Goal: Find contact information: Find contact information

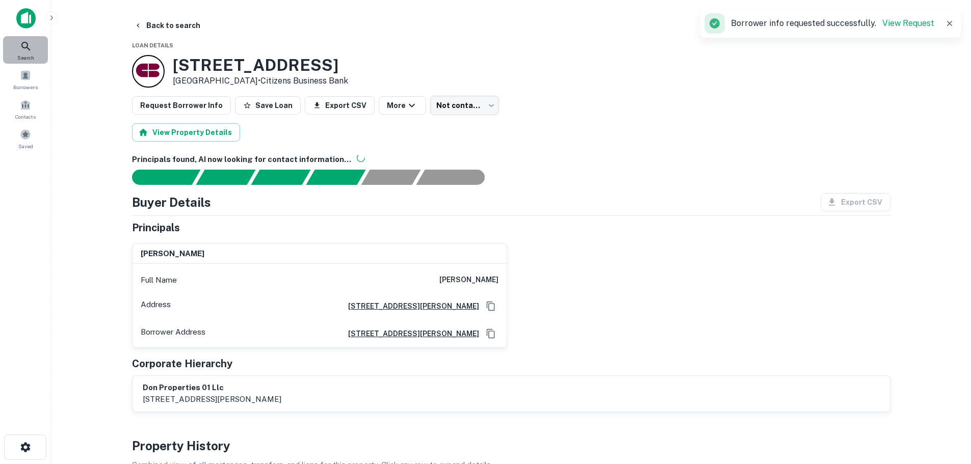
click at [30, 40] on icon at bounding box center [26, 46] width 12 height 12
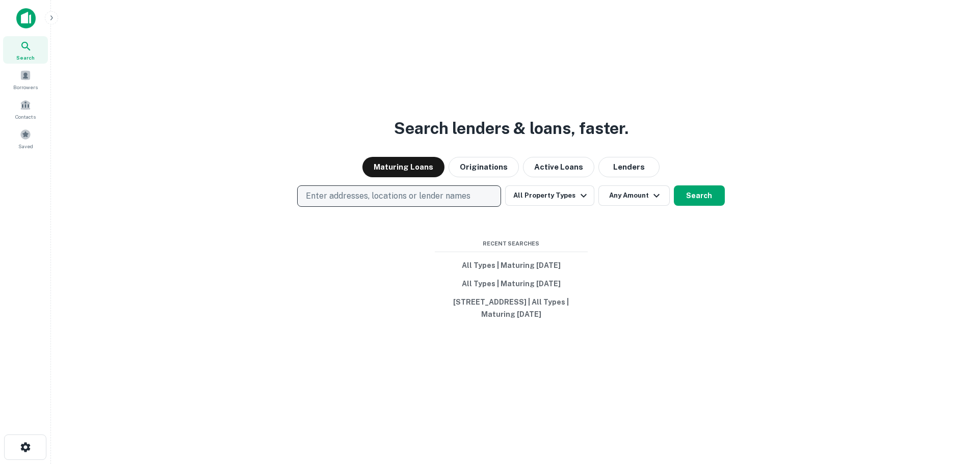
click at [361, 192] on p "Enter addresses, locations or lender names" at bounding box center [388, 196] width 165 height 12
type input "**********"
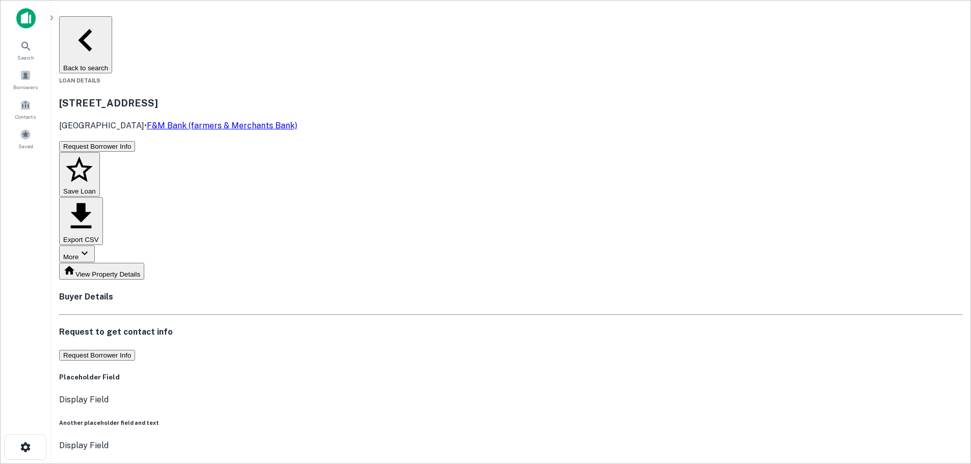
click at [511, 326] on div "Request to get contact info Request Borrower Info" at bounding box center [511, 343] width 904 height 35
click at [135, 350] on button "Request Borrower Info" at bounding box center [97, 355] width 76 height 11
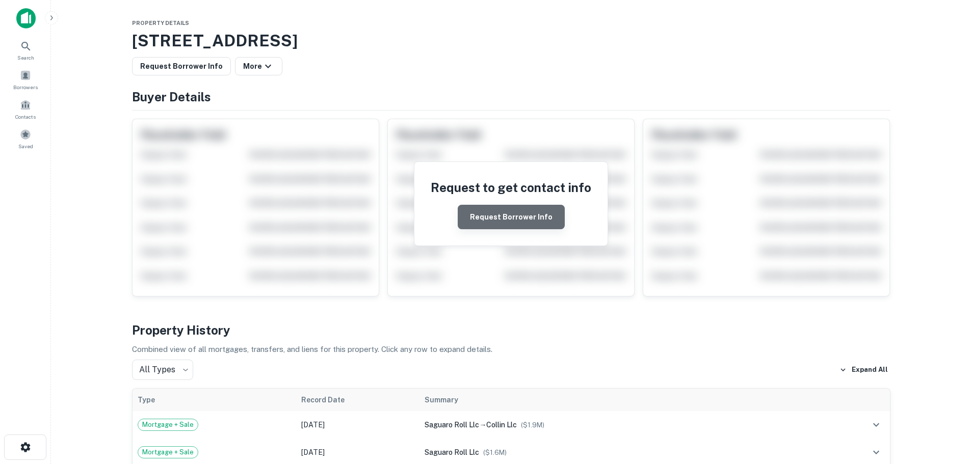
click at [521, 216] on button "Request Borrower Info" at bounding box center [511, 217] width 107 height 24
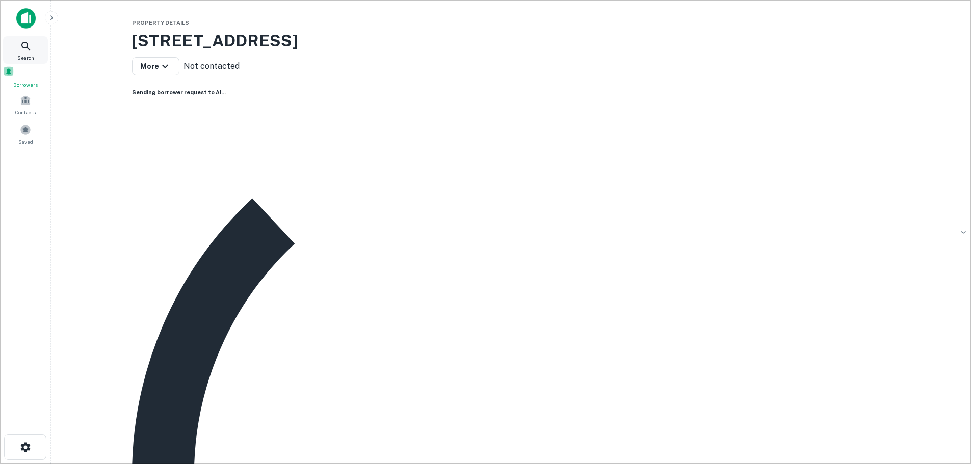
click at [18, 49] on div "Search" at bounding box center [25, 50] width 45 height 28
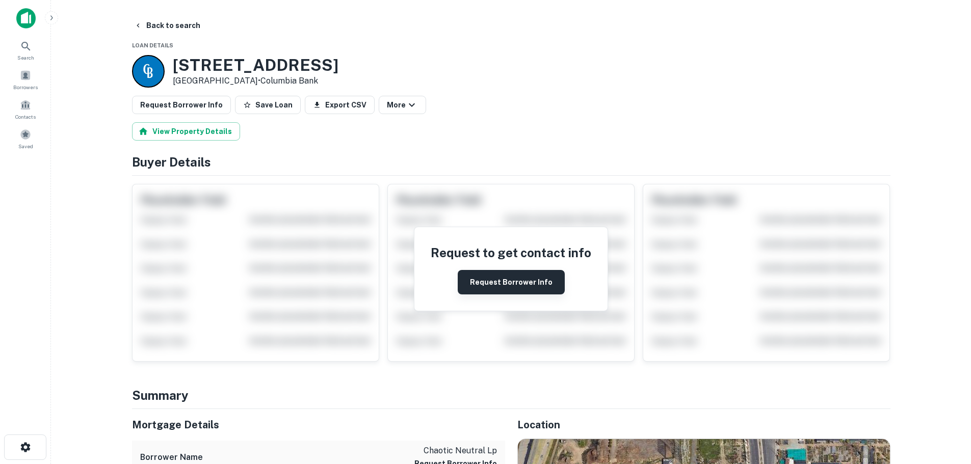
click at [476, 278] on button "Request Borrower Info" at bounding box center [511, 282] width 107 height 24
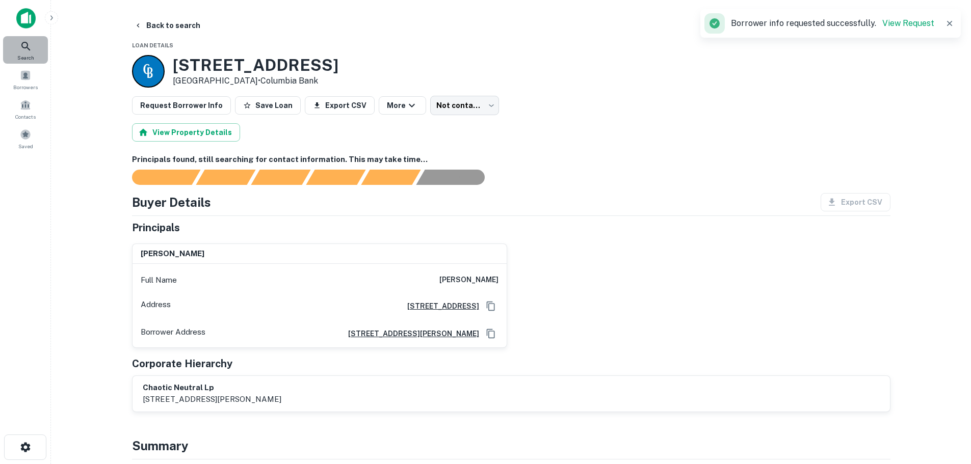
click at [31, 43] on icon at bounding box center [26, 46] width 12 height 12
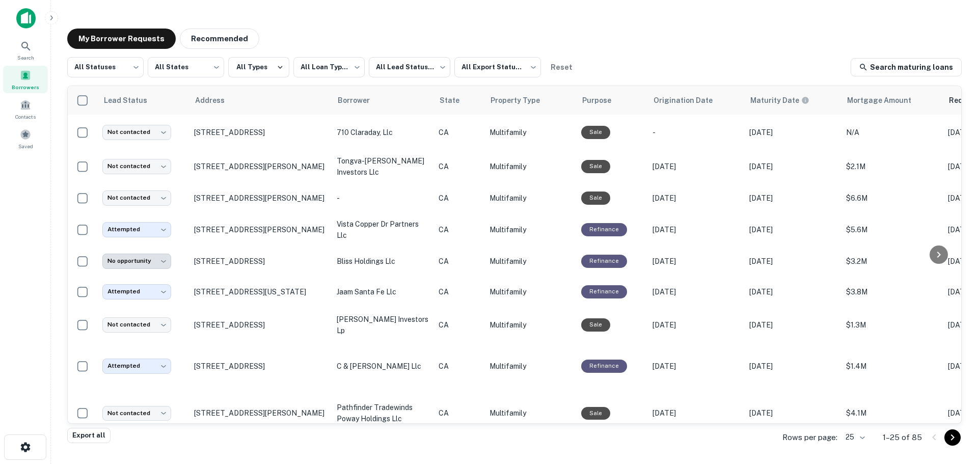
click at [15, 74] on div "Borrowers" at bounding box center [25, 80] width 45 height 28
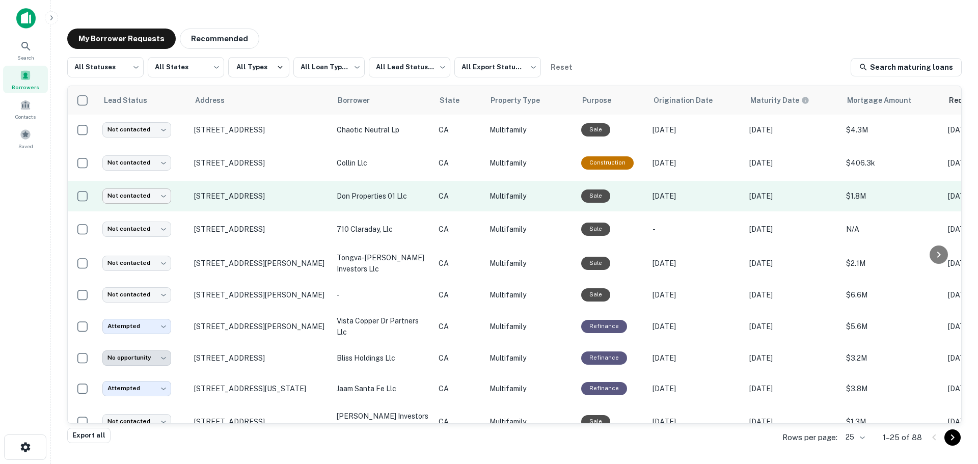
click at [120, 198] on body "**********" at bounding box center [489, 232] width 978 height 464
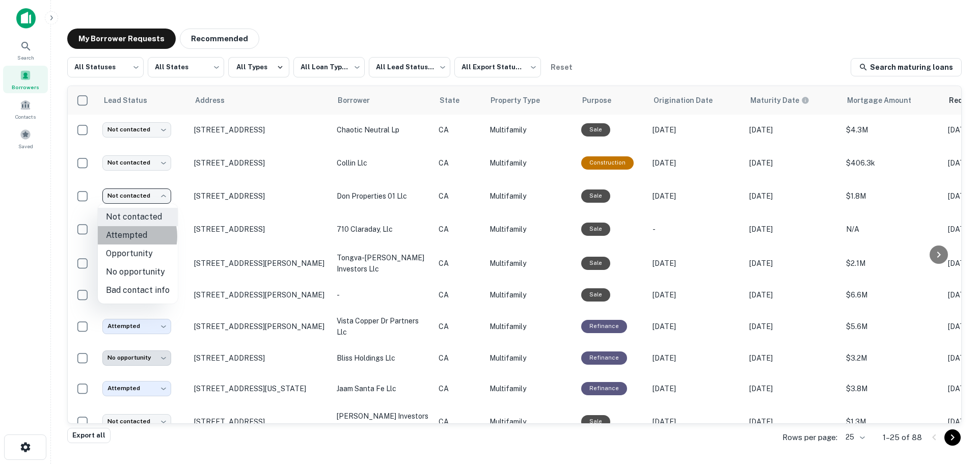
click at [122, 236] on li "Attempted" at bounding box center [138, 235] width 80 height 18
type input "*********"
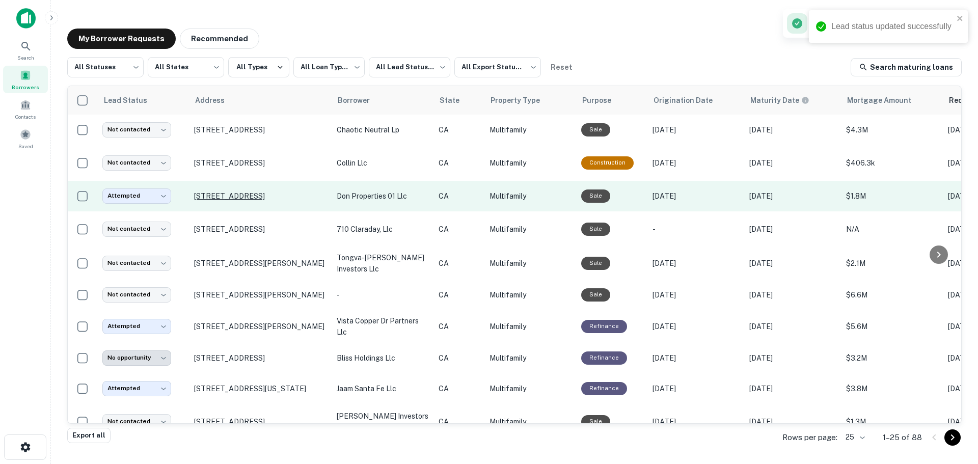
click at [237, 194] on p "901 N Arrowhead Ave San Bernardino, CA 92410" at bounding box center [260, 196] width 132 height 9
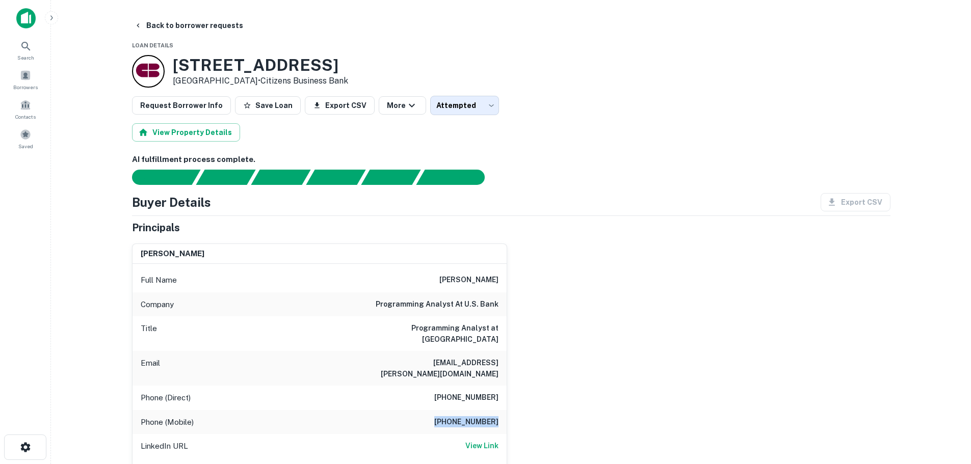
drag, startPoint x: 443, startPoint y: 399, endPoint x: 498, endPoint y: 405, distance: 55.4
click at [498, 410] on div "Phone (Mobile) (626) 533-1898" at bounding box center [319, 422] width 374 height 24
copy h6 "(626) 533-1898"
click at [431, 410] on div "Phone (Mobile) (626) 533-1898" at bounding box center [319, 422] width 374 height 24
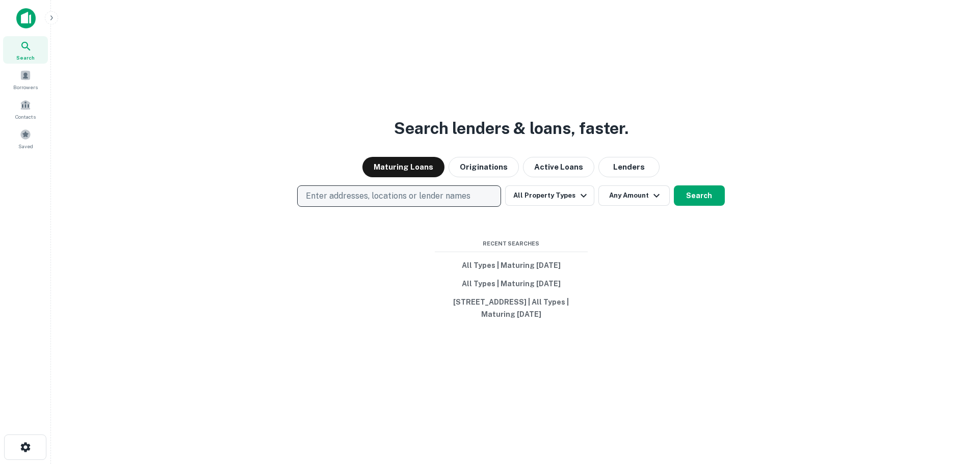
drag, startPoint x: 408, startPoint y: 200, endPoint x: 399, endPoint y: 200, distance: 9.2
click at [406, 200] on p "Enter addresses, locations or lender names" at bounding box center [388, 196] width 165 height 12
type input "**********"
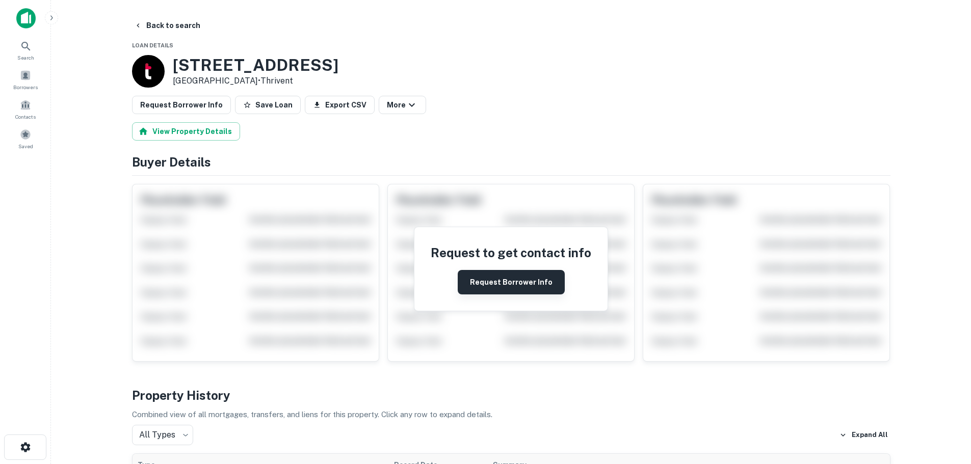
click at [509, 294] on button "Request Borrower Info" at bounding box center [511, 282] width 107 height 24
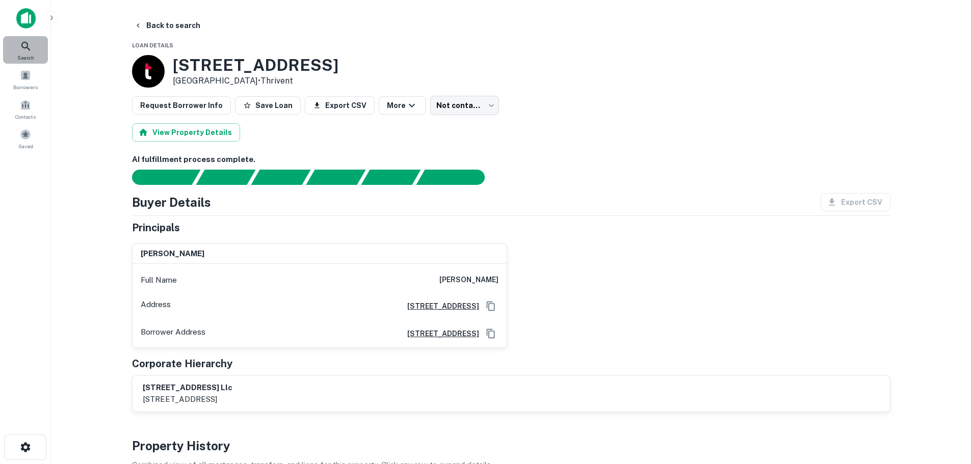
click at [26, 52] on div "Search" at bounding box center [25, 50] width 45 height 28
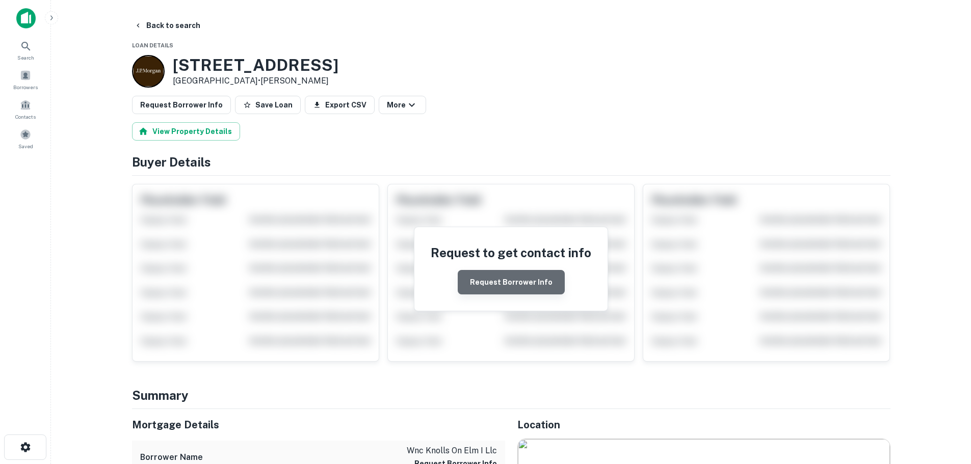
click at [525, 276] on button "Request Borrower Info" at bounding box center [511, 282] width 107 height 24
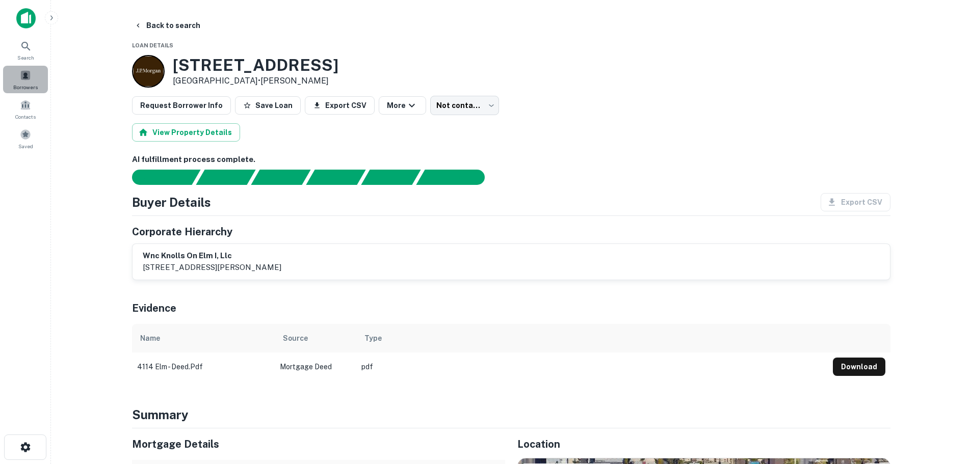
click at [19, 74] on div "Borrowers" at bounding box center [25, 80] width 45 height 28
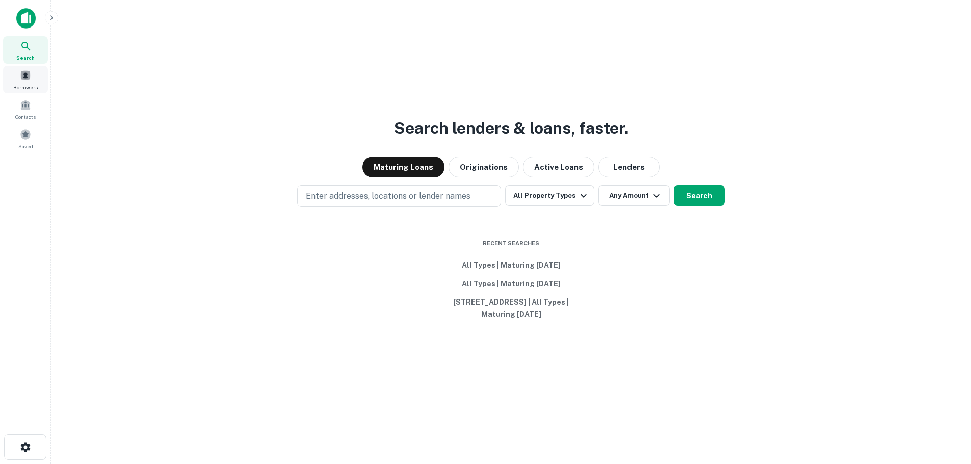
click at [24, 87] on span "Borrowers" at bounding box center [25, 87] width 24 height 8
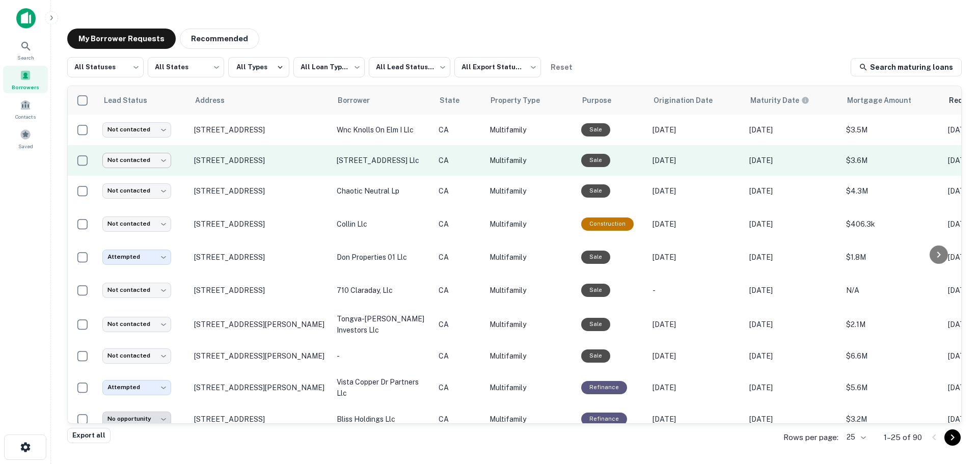
click at [111, 158] on body "**********" at bounding box center [489, 232] width 978 height 464
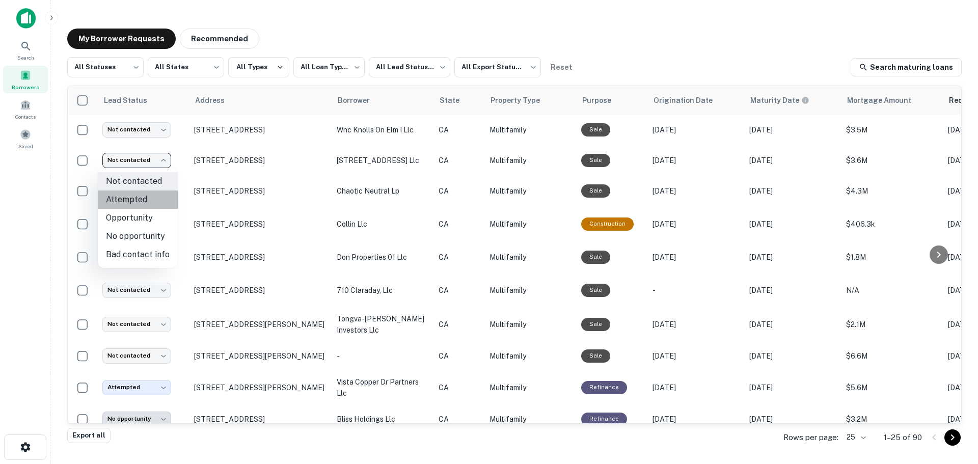
click at [146, 204] on li "Attempted" at bounding box center [138, 200] width 80 height 18
type input "*********"
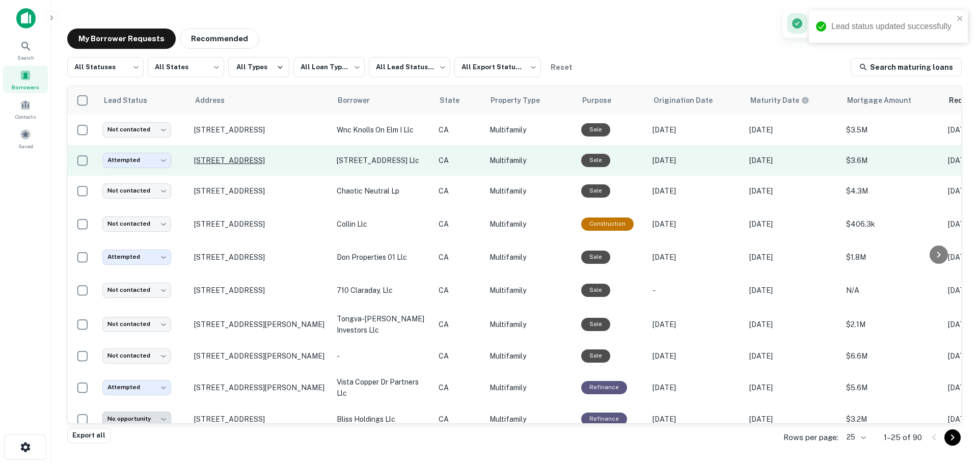
click at [233, 165] on p "3112 30th St San Diego, CA 92104" at bounding box center [260, 160] width 132 height 9
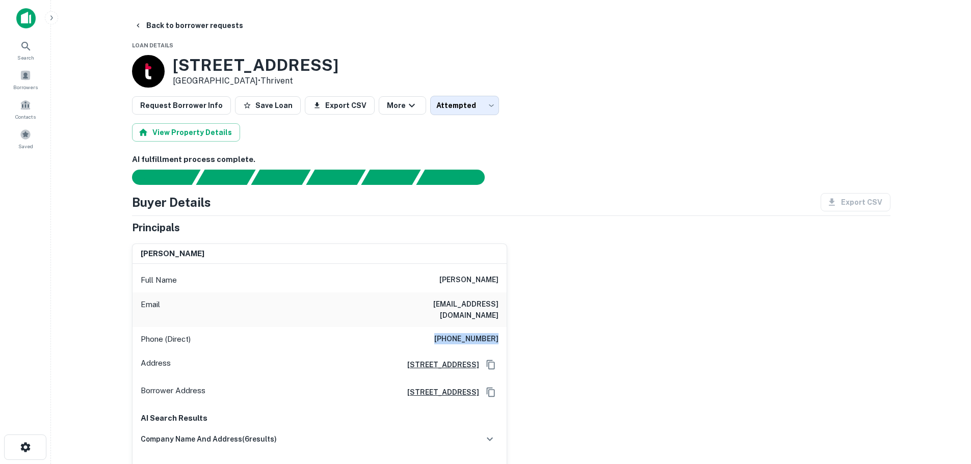
drag, startPoint x: 445, startPoint y: 327, endPoint x: 511, endPoint y: 326, distance: 66.3
click at [511, 326] on div "neel v chapatwala Full Name neel v chapatwala Email neelchapatwala@yahoo.com Ph…" at bounding box center [507, 379] width 766 height 288
copy h6 "(313) 539-3131"
click at [347, 313] on div "Email neelchapatwala@yahoo.com" at bounding box center [319, 310] width 374 height 35
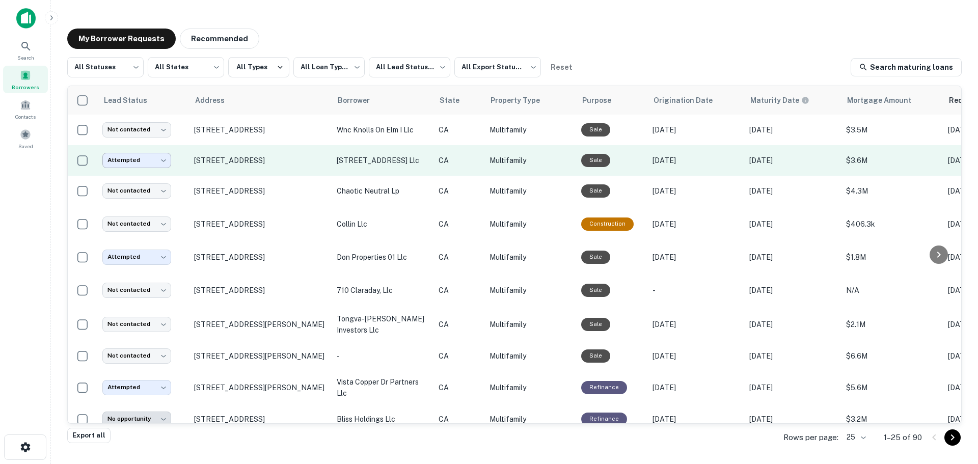
click at [136, 157] on body "**********" at bounding box center [489, 232] width 978 height 464
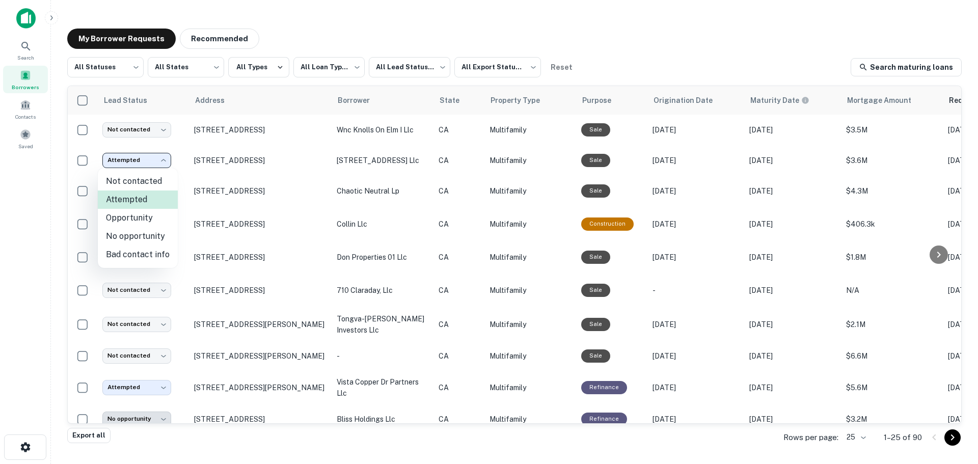
click at [124, 236] on li "No opportunity" at bounding box center [138, 236] width 80 height 18
type input "**********"
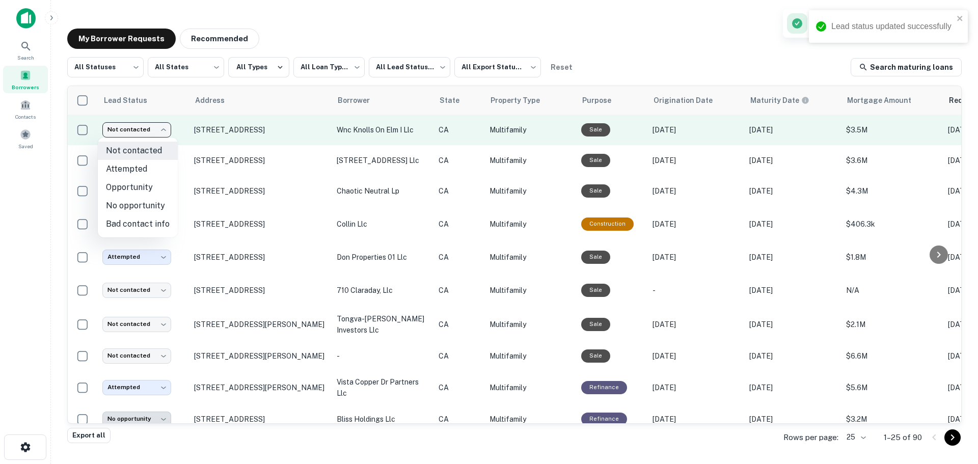
click at [131, 128] on body "**********" at bounding box center [489, 232] width 978 height 464
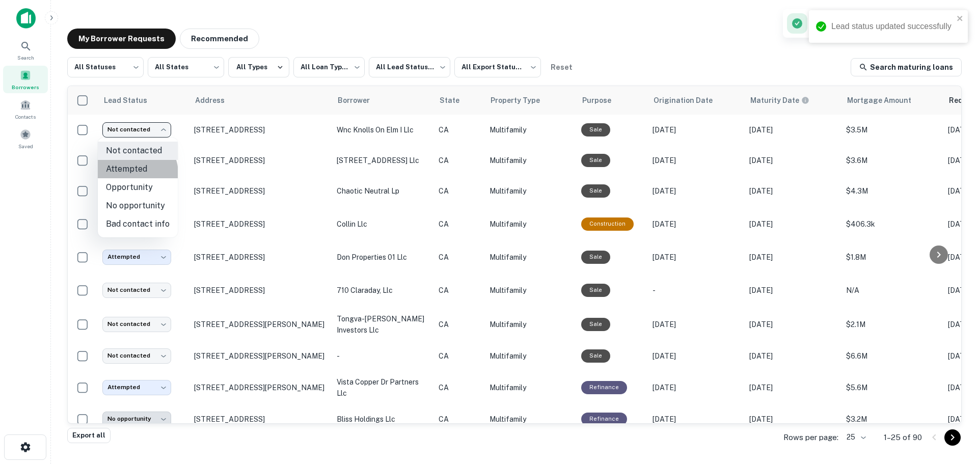
click at [131, 174] on li "Attempted" at bounding box center [138, 169] width 80 height 18
type input "*********"
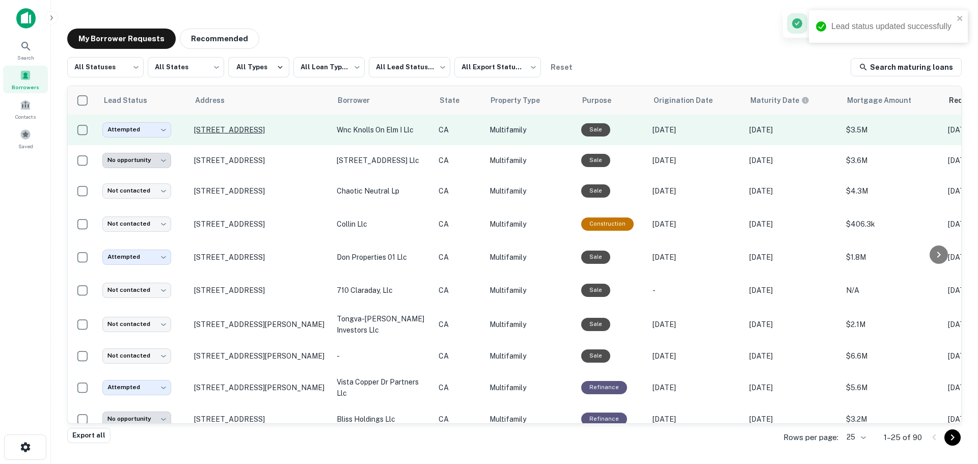
click at [272, 134] on p "4114 Elm Ave Long Beach, CA 90807" at bounding box center [260, 129] width 132 height 9
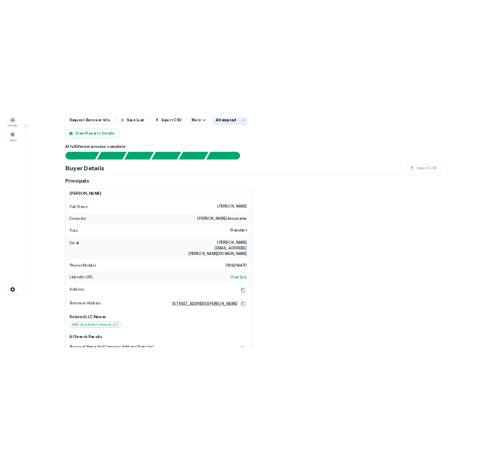
scroll to position [102, 0]
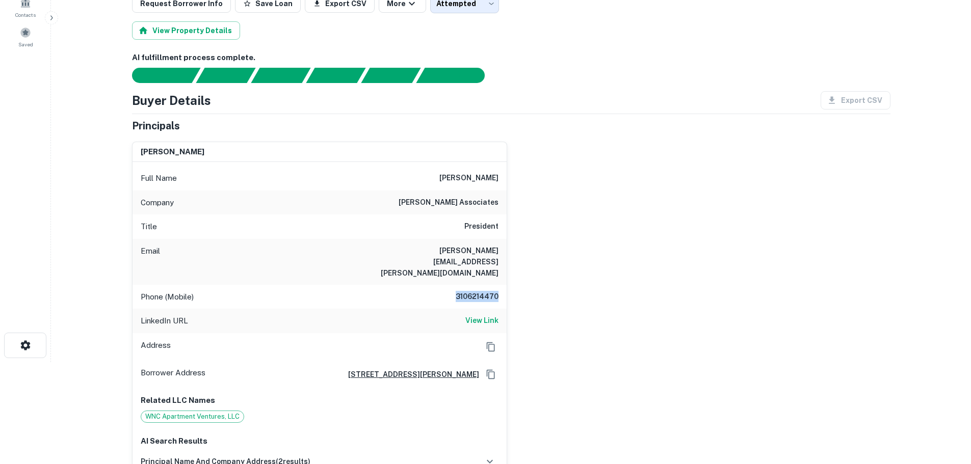
drag, startPoint x: 443, startPoint y: 272, endPoint x: 499, endPoint y: 276, distance: 56.7
click at [499, 285] on div "Phone (Mobile) 3106214470" at bounding box center [319, 297] width 374 height 24
copy h6 "3106214470"
click at [410, 309] on div "LinkedIn URL View Link" at bounding box center [319, 321] width 374 height 24
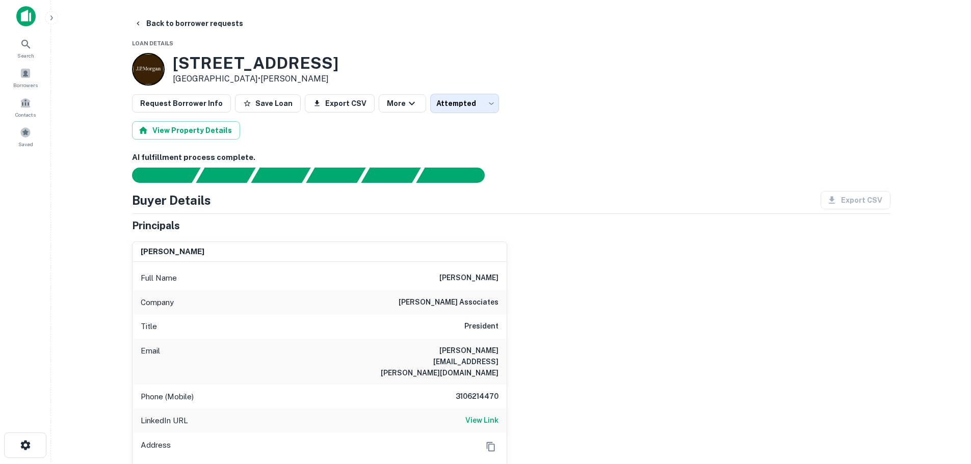
scroll to position [0, 0]
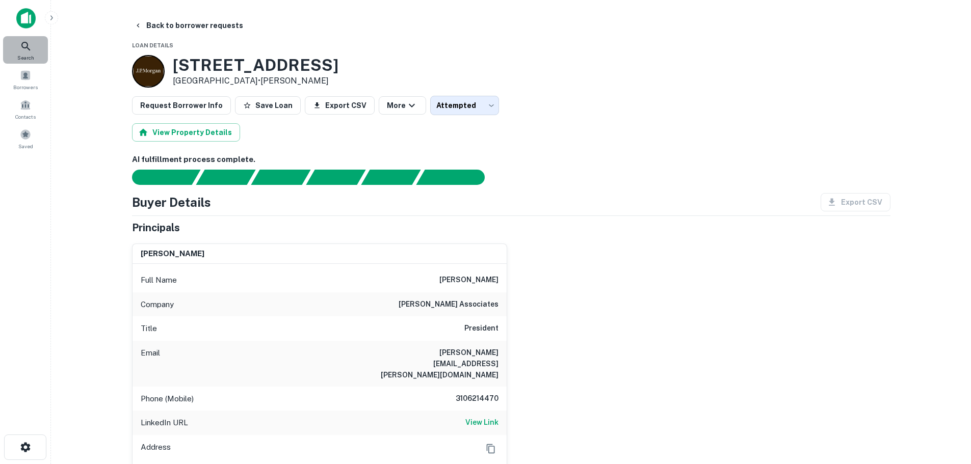
click at [35, 47] on div "Search" at bounding box center [25, 50] width 45 height 28
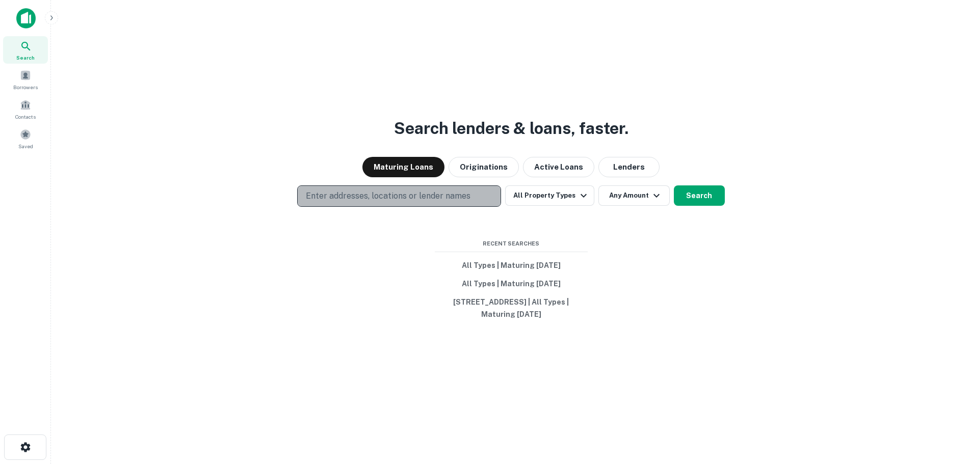
click at [381, 205] on button "Enter addresses, locations or lender names" at bounding box center [399, 195] width 204 height 21
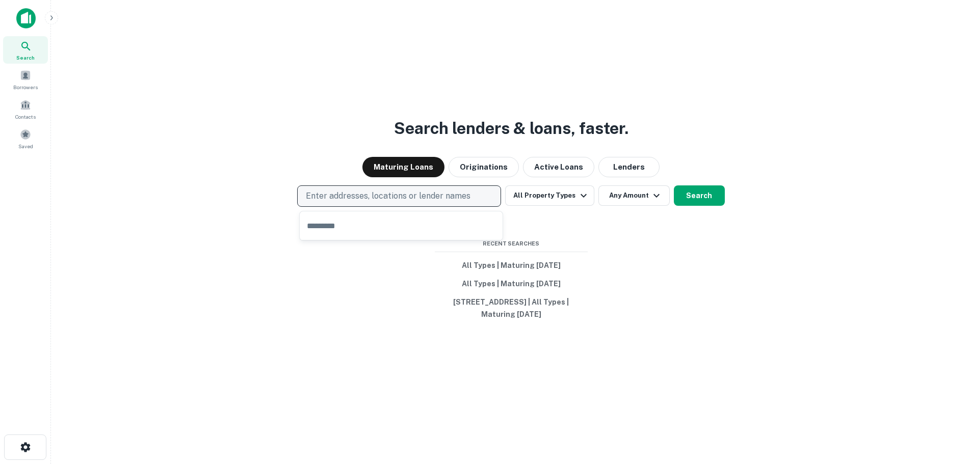
type input "**********"
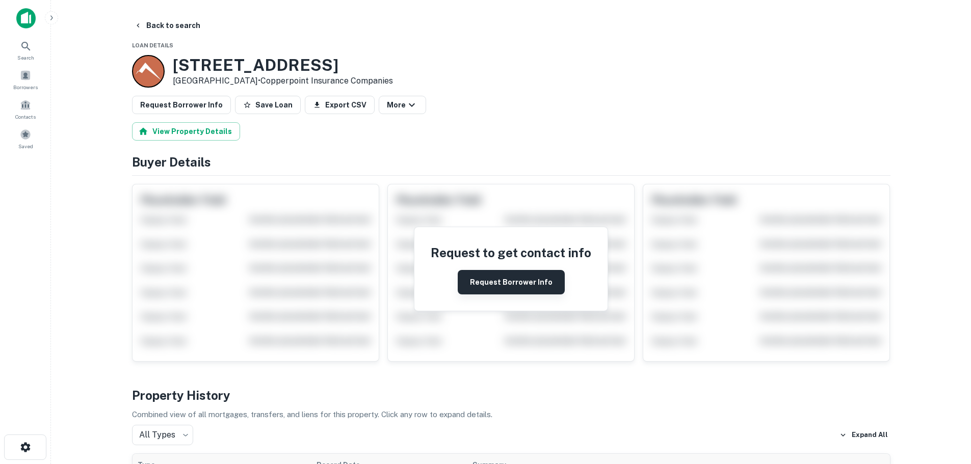
click at [496, 274] on div "Request to get contact info Request Borrower Info" at bounding box center [510, 269] width 193 height 84
click at [496, 276] on button "Request Borrower Info" at bounding box center [511, 282] width 107 height 24
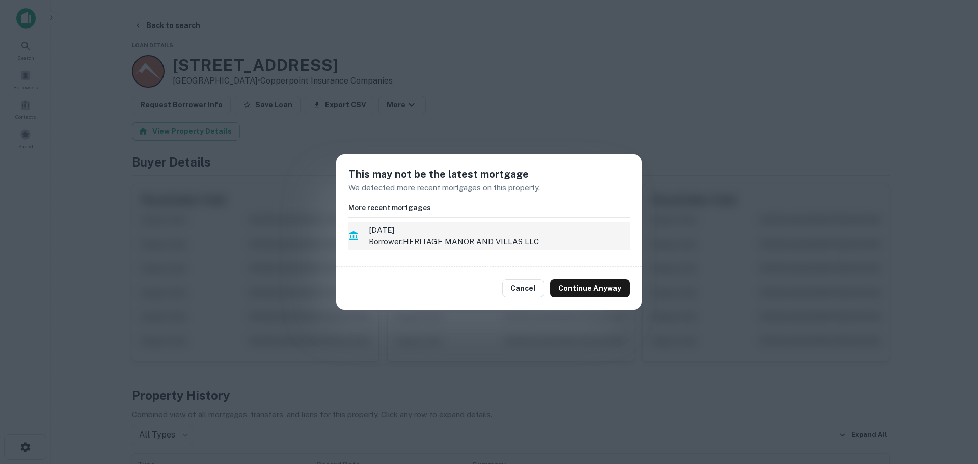
click at [474, 227] on span "[DATE]" at bounding box center [499, 230] width 261 height 12
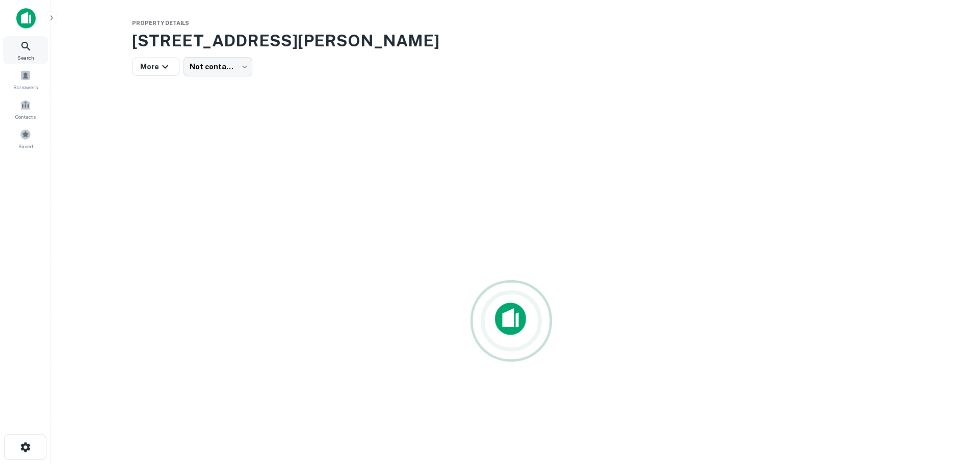
click at [24, 56] on span "Search" at bounding box center [25, 58] width 17 height 8
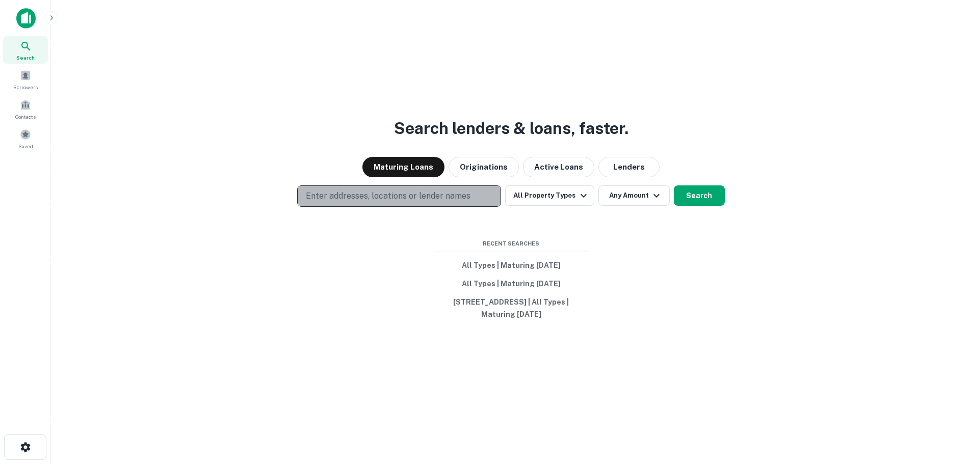
click at [379, 202] on button "Enter addresses, locations or lender names" at bounding box center [399, 195] width 204 height 21
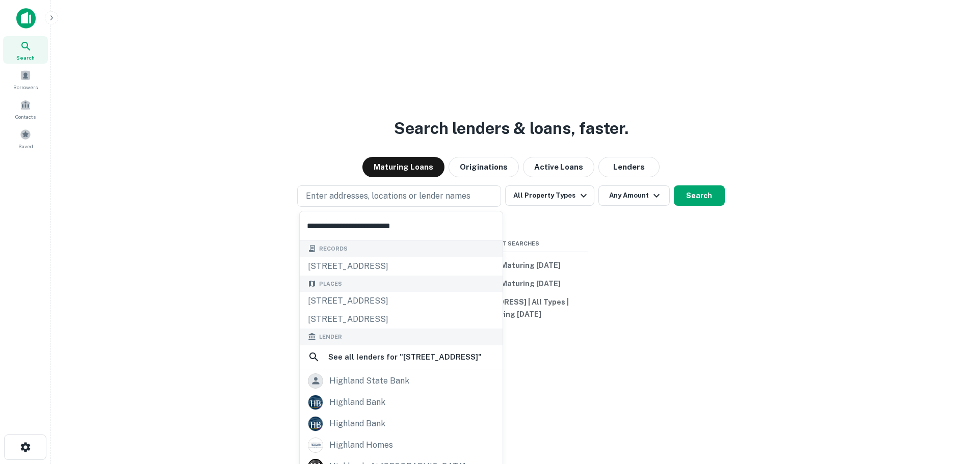
type input "**********"
click at [376, 256] on div "Records" at bounding box center [401, 249] width 203 height 17
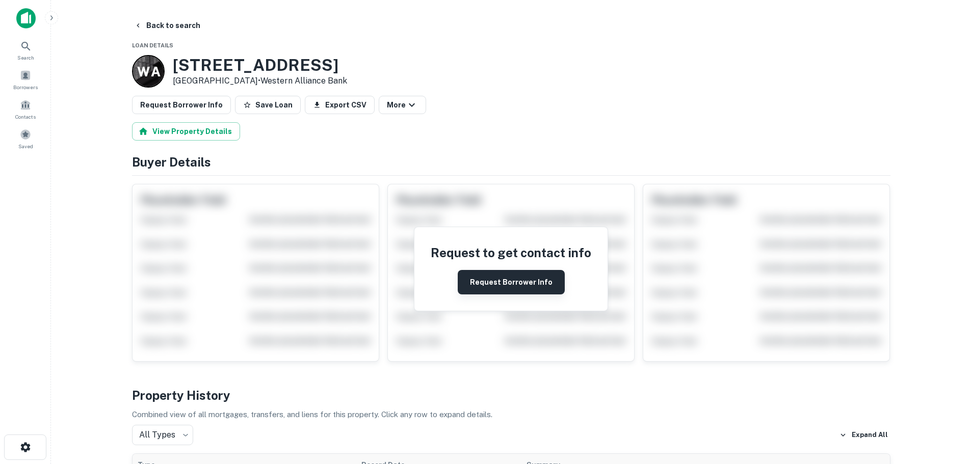
click at [510, 280] on button "Request Borrower Info" at bounding box center [511, 282] width 107 height 24
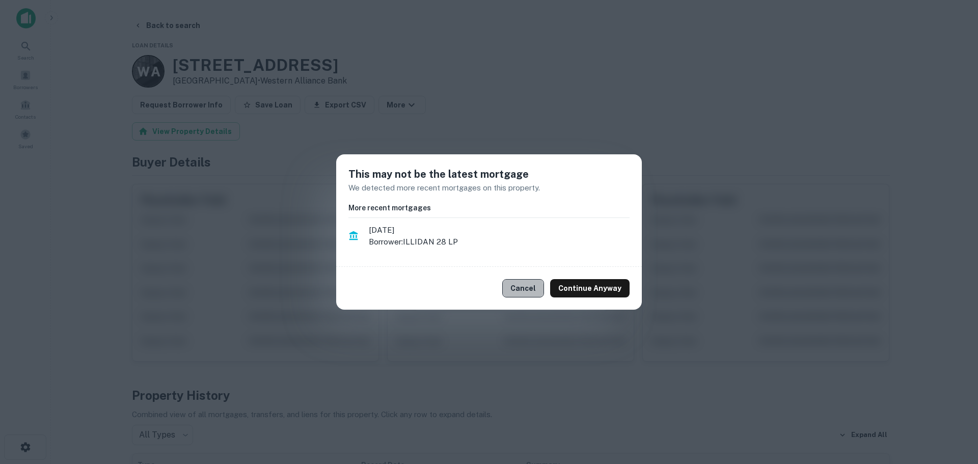
click at [521, 290] on button "Cancel" at bounding box center [523, 288] width 42 height 18
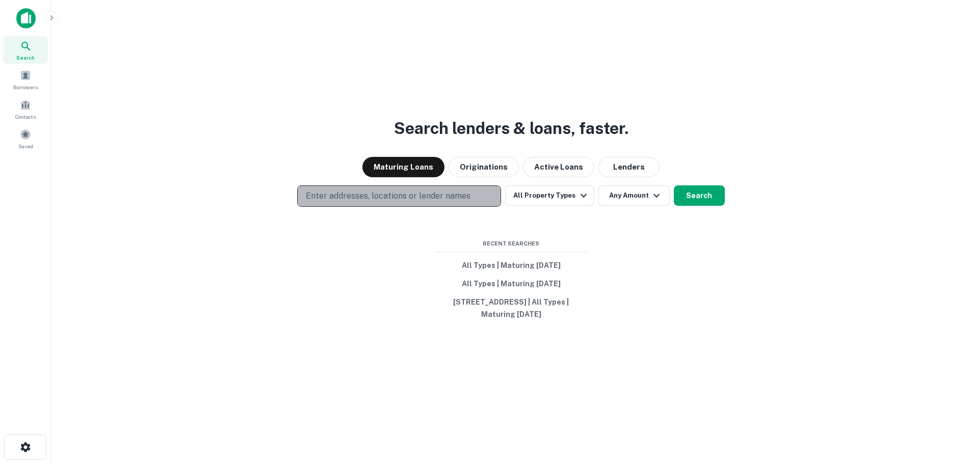
click at [396, 195] on p "Enter addresses, locations or lender names" at bounding box center [388, 196] width 165 height 12
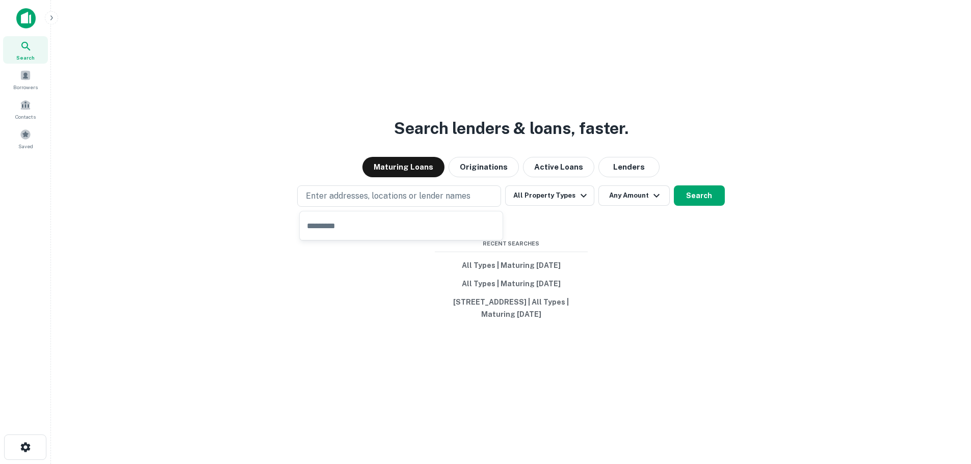
type input "**********"
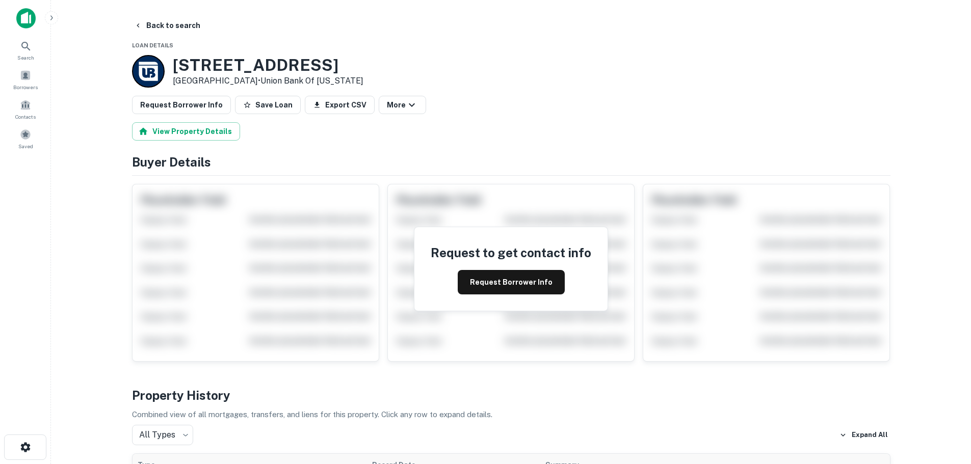
click at [520, 298] on div "Request to get contact info Request Borrower Info" at bounding box center [510, 269] width 193 height 84
click at [521, 287] on button "Request Borrower Info" at bounding box center [511, 282] width 107 height 24
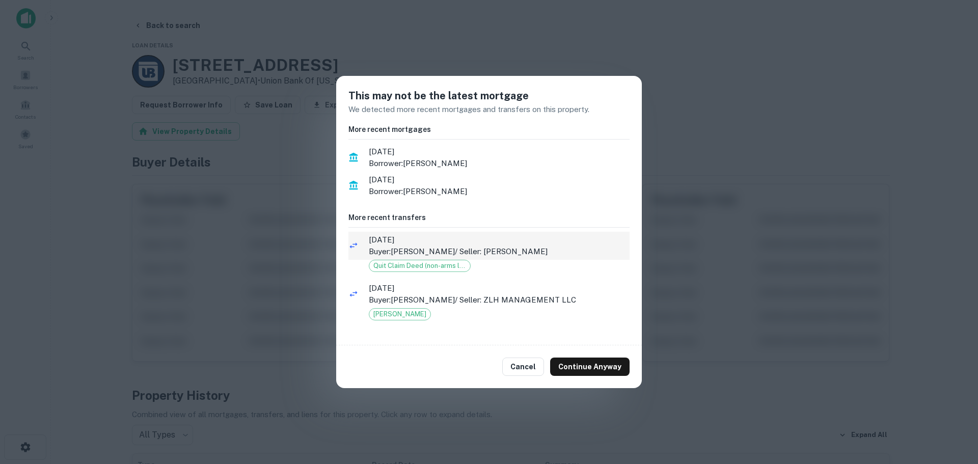
click at [420, 245] on span "4/10/2022" at bounding box center [499, 240] width 261 height 12
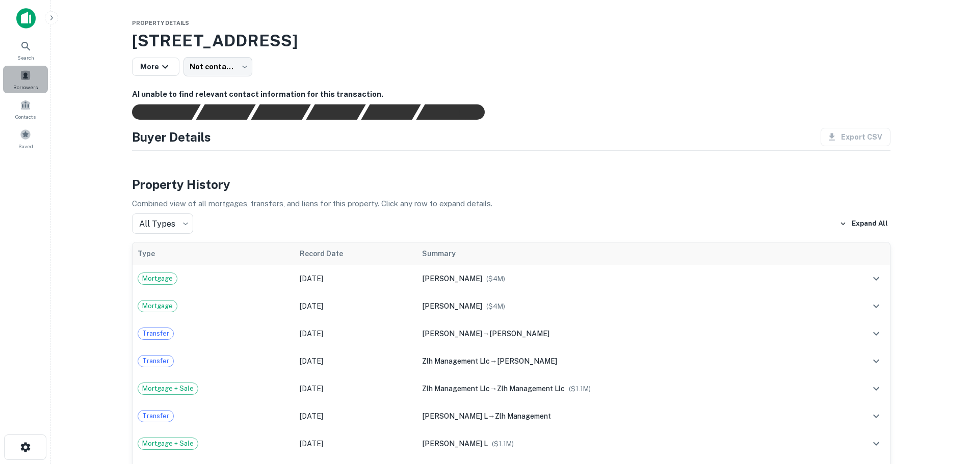
click at [37, 75] on div "Borrowers" at bounding box center [25, 80] width 45 height 28
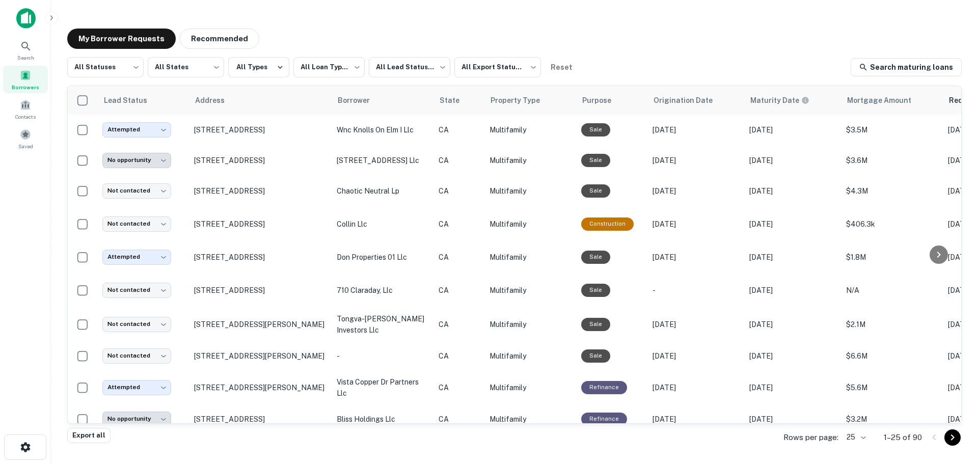
click at [26, 84] on span "Borrowers" at bounding box center [26, 87] width 28 height 8
click at [28, 54] on span "Search" at bounding box center [25, 58] width 17 height 8
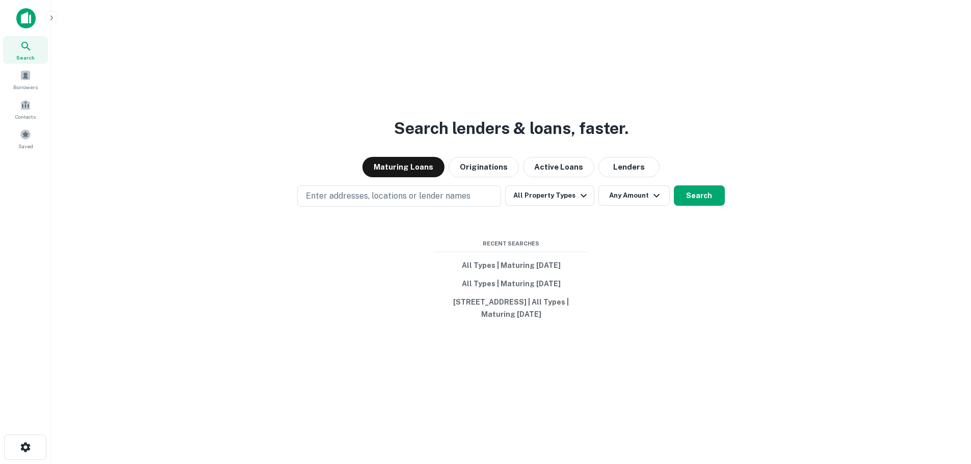
click at [324, 181] on div "Search lenders & loans, faster. Maturing Loans Originations Active Loans Lender…" at bounding box center [511, 256] width 904 height 464
click at [324, 191] on p "Enter addresses, locations or lender names" at bounding box center [388, 196] width 165 height 12
type input "**********"
click at [413, 194] on p "Enter addresses, locations or lender names" at bounding box center [388, 196] width 165 height 12
type input "**********"
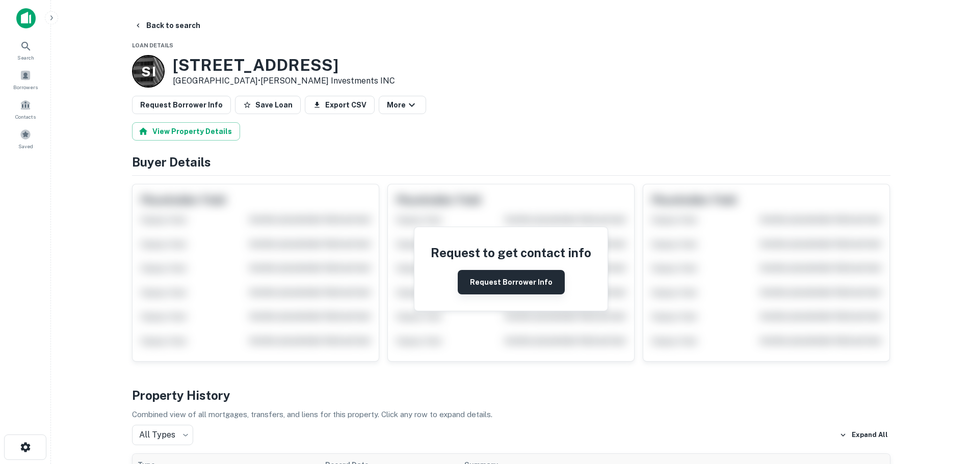
click at [536, 281] on button "Request Borrower Info" at bounding box center [511, 282] width 107 height 24
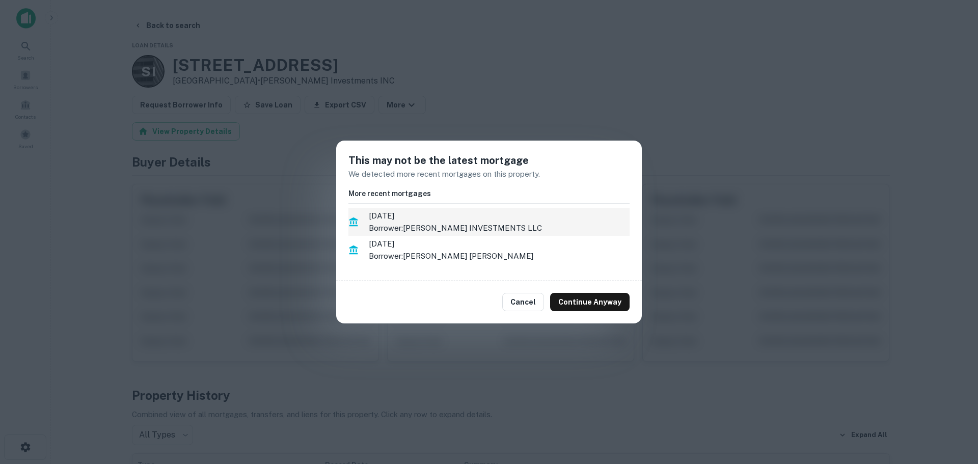
click at [422, 223] on p "Borrower: LE BUCHANAN INVESTMENTS LLC" at bounding box center [499, 228] width 261 height 12
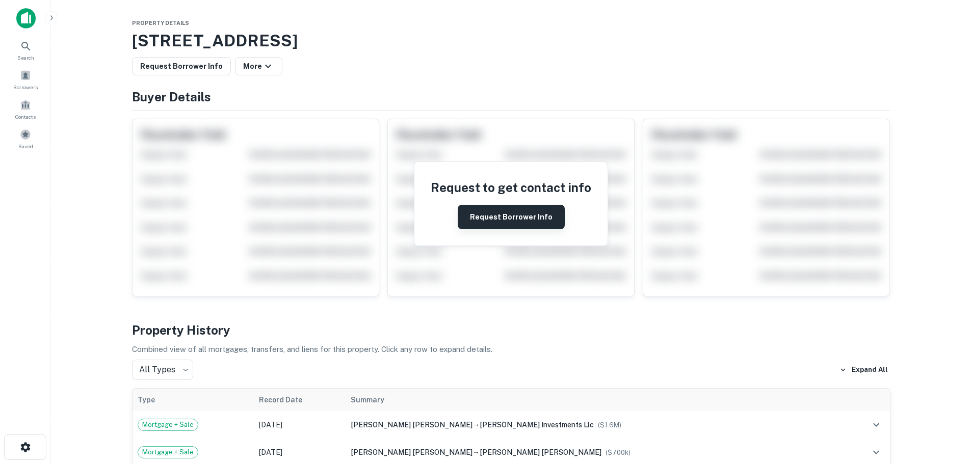
click at [483, 226] on button "Request Borrower Info" at bounding box center [511, 217] width 107 height 24
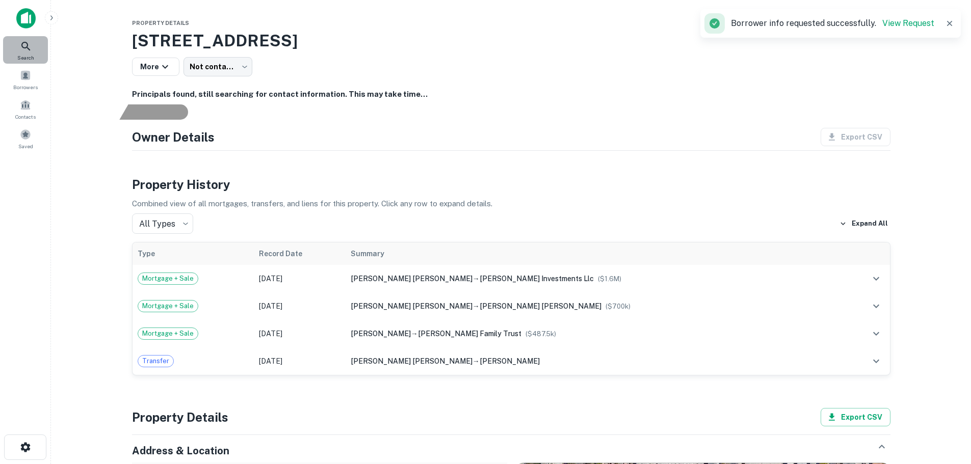
click at [33, 52] on div "Search" at bounding box center [25, 50] width 45 height 28
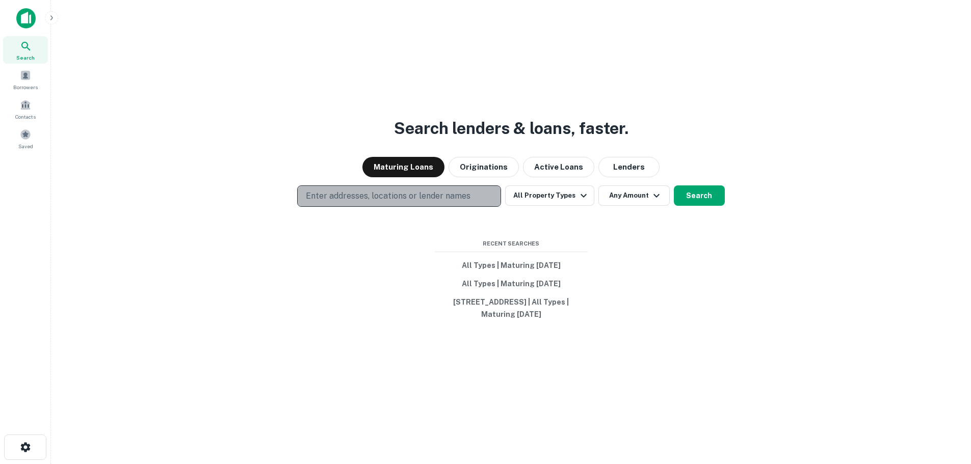
click at [364, 198] on p "Enter addresses, locations or lender names" at bounding box center [388, 196] width 165 height 12
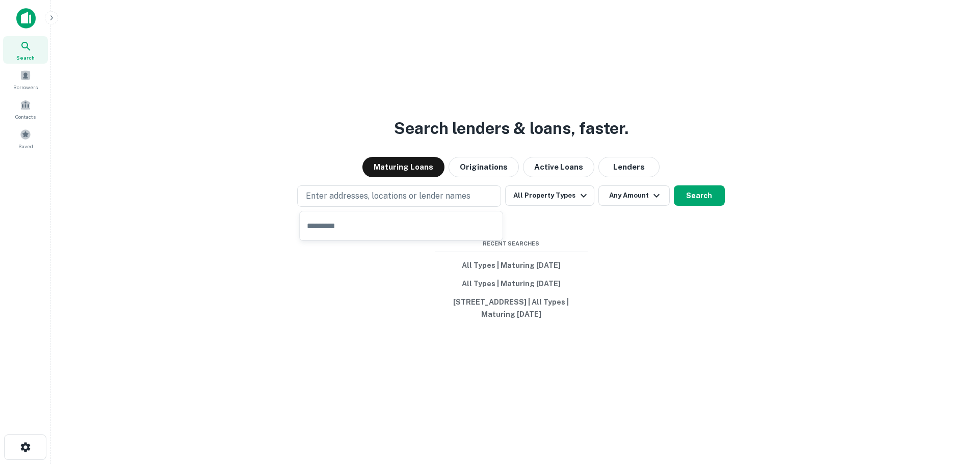
type input "**********"
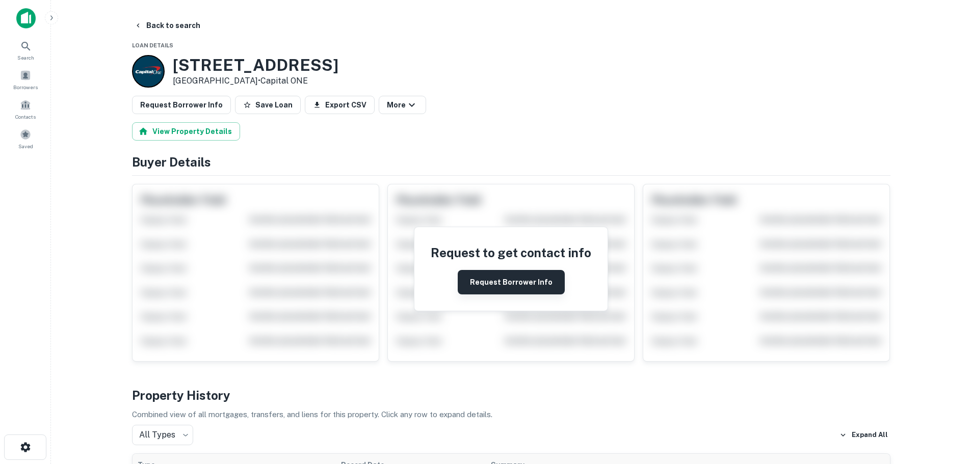
click at [499, 277] on button "Request Borrower Info" at bounding box center [511, 282] width 107 height 24
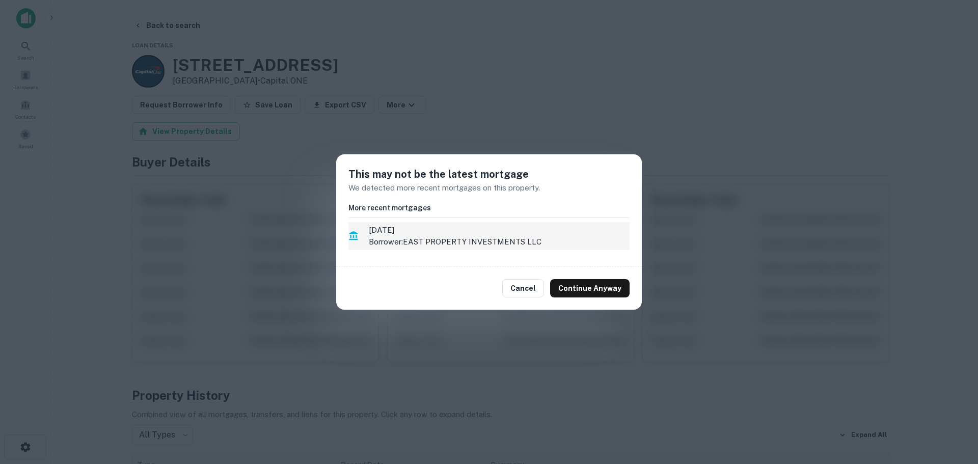
click at [439, 244] on p "Borrower: EAST PROPERTY INVESTMENTS LLC" at bounding box center [499, 242] width 261 height 12
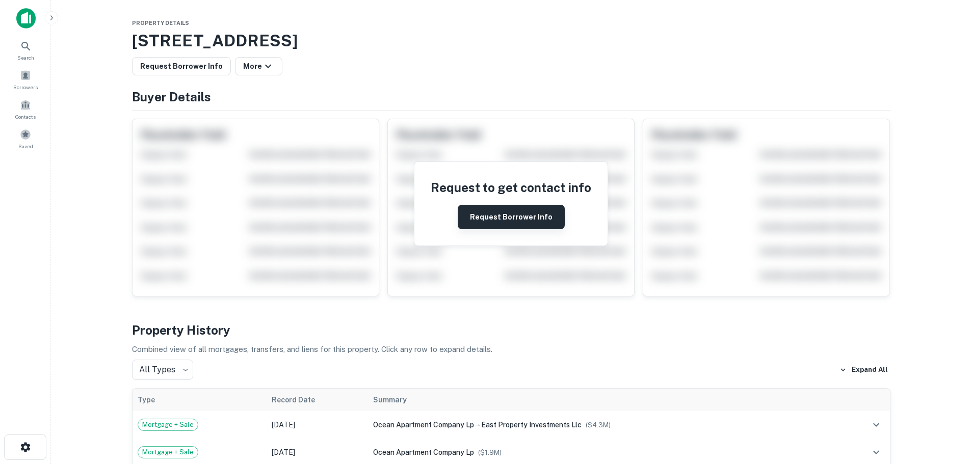
click at [494, 225] on button "Request Borrower Info" at bounding box center [511, 217] width 107 height 24
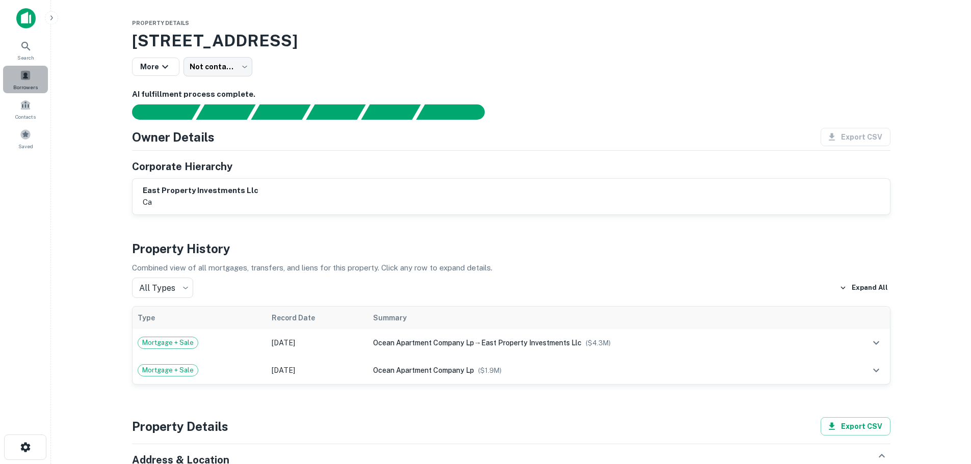
click at [36, 79] on div "Borrowers" at bounding box center [25, 80] width 45 height 28
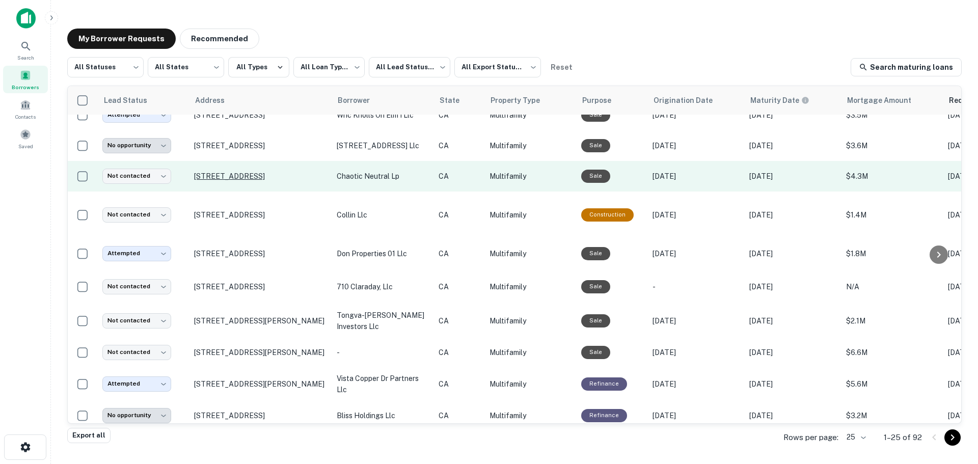
scroll to position [86, 0]
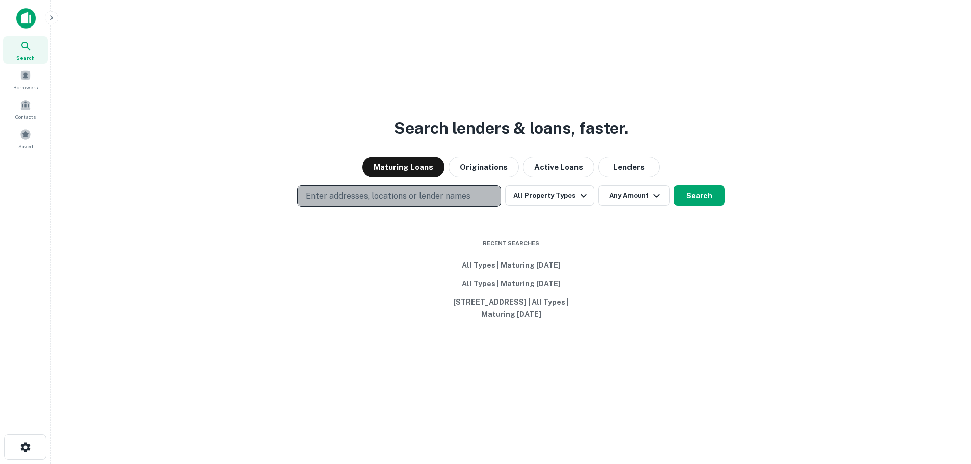
click at [344, 199] on p "Enter addresses, locations or lender names" at bounding box center [388, 196] width 165 height 12
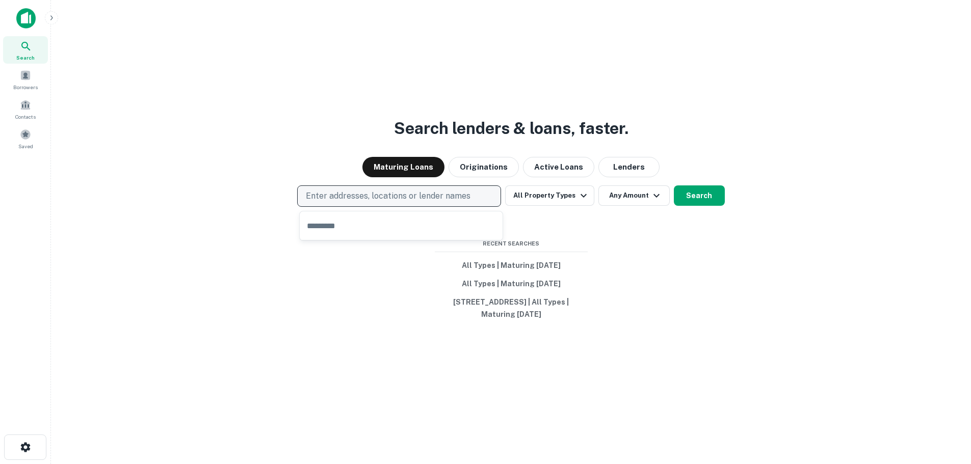
type input "**********"
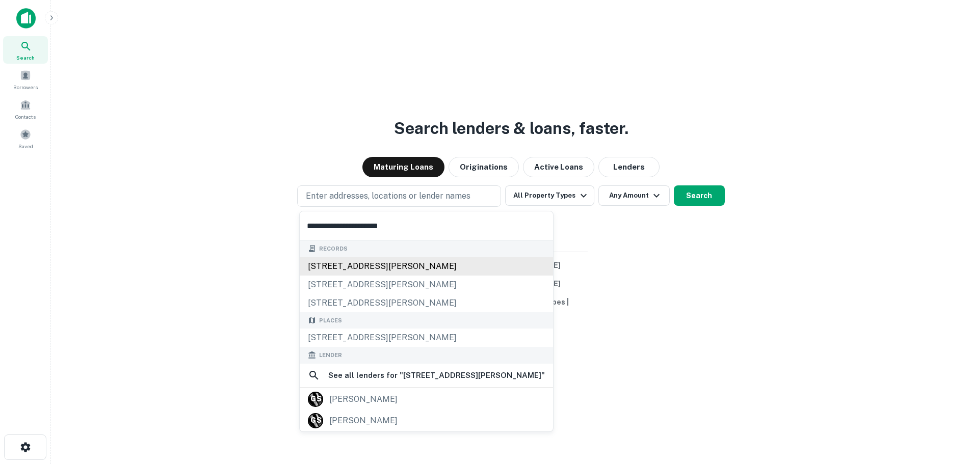
click at [339, 270] on div "774 n gordon st, pomona, ca, 91768" at bounding box center [426, 266] width 253 height 18
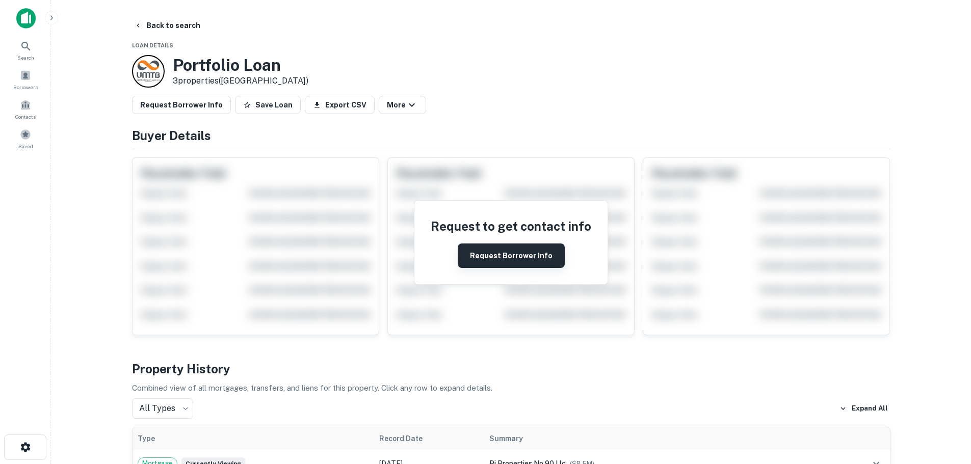
click at [491, 265] on button "Request Borrower Info" at bounding box center [511, 256] width 107 height 24
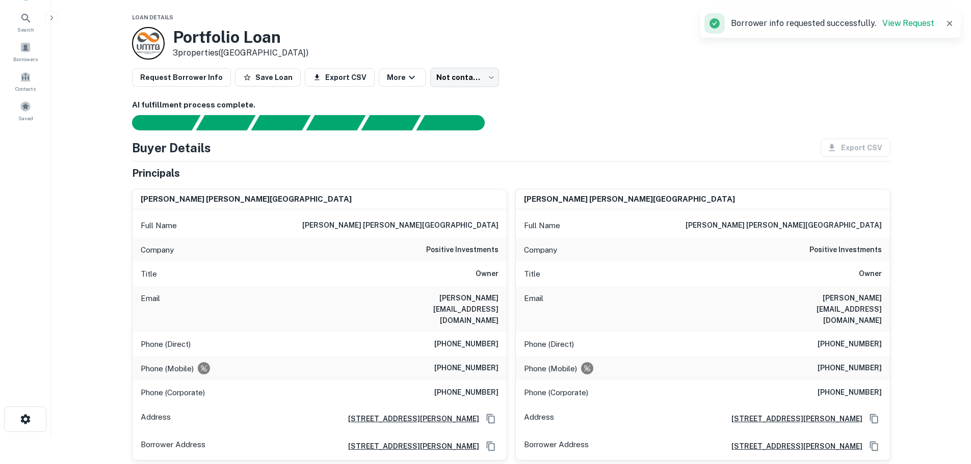
scroll to position [29, 0]
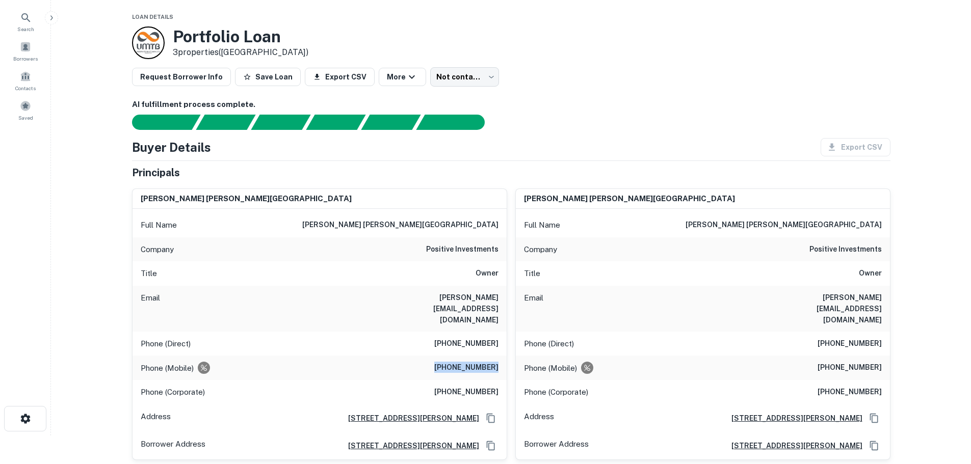
drag, startPoint x: 442, startPoint y: 345, endPoint x: 503, endPoint y: 346, distance: 60.7
click at [503, 356] on div "Phone (Mobile) (818) 370-7806" at bounding box center [319, 368] width 374 height 24
copy h6 "(818) 370-7806"
click at [378, 356] on div "Phone (Mobile) (818) 370-7806" at bounding box center [319, 368] width 374 height 24
click at [15, 12] on div "Search" at bounding box center [25, 22] width 45 height 28
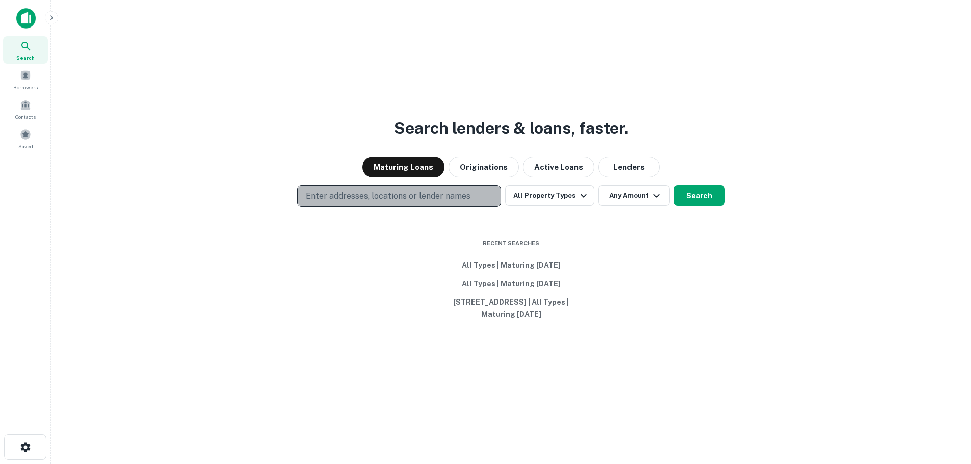
click at [334, 194] on p "Enter addresses, locations or lender names" at bounding box center [388, 196] width 165 height 12
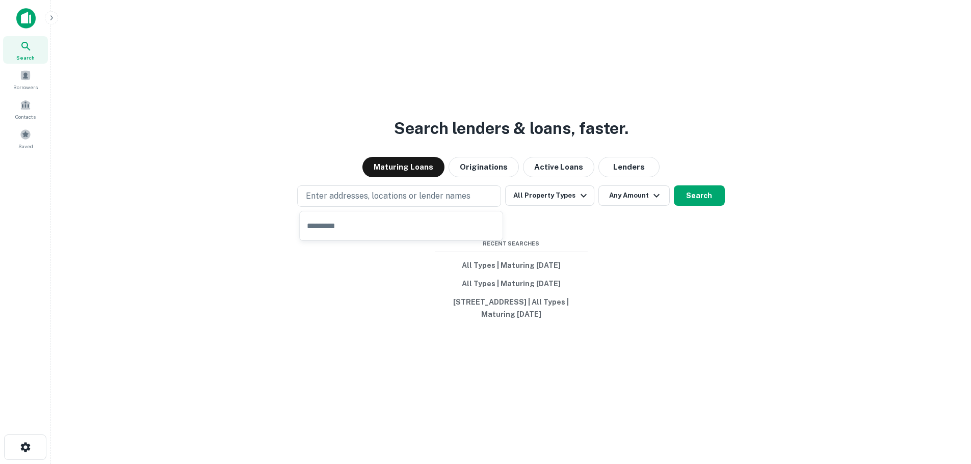
type input "**********"
click at [369, 201] on p "Enter addresses, locations or lender names" at bounding box center [388, 196] width 165 height 12
type input "**********"
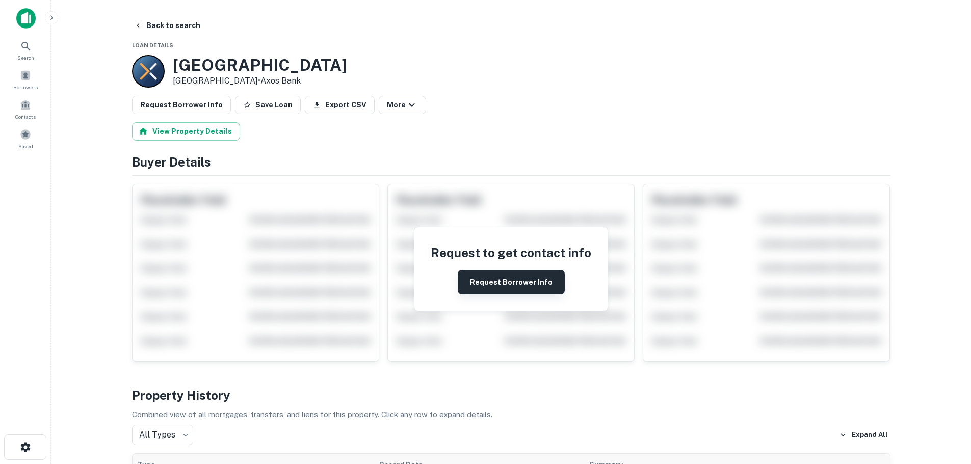
click at [489, 278] on button "Request Borrower Info" at bounding box center [511, 282] width 107 height 24
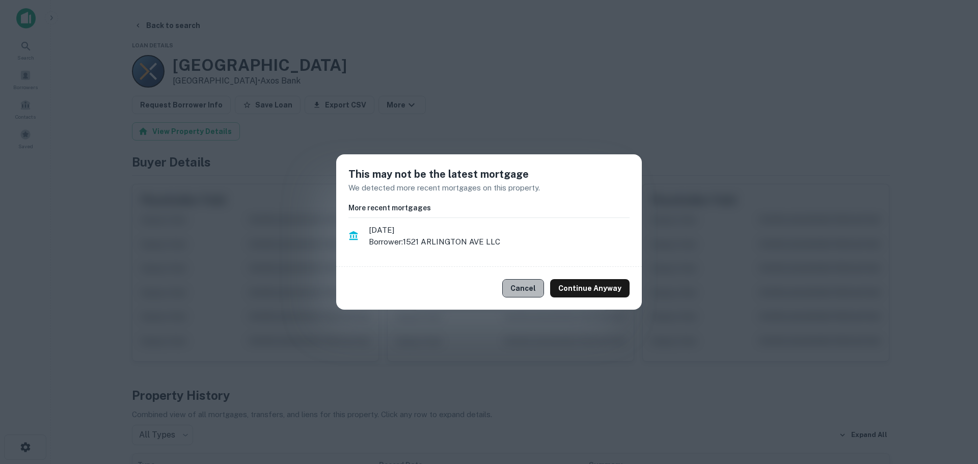
click at [525, 282] on button "Cancel" at bounding box center [523, 288] width 42 height 18
